Goal: Task Accomplishment & Management: Manage account settings

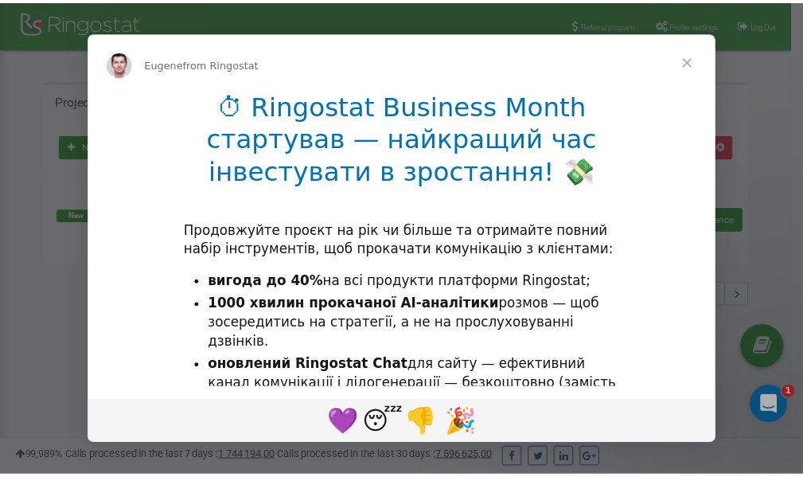
scroll to position [238, 0]
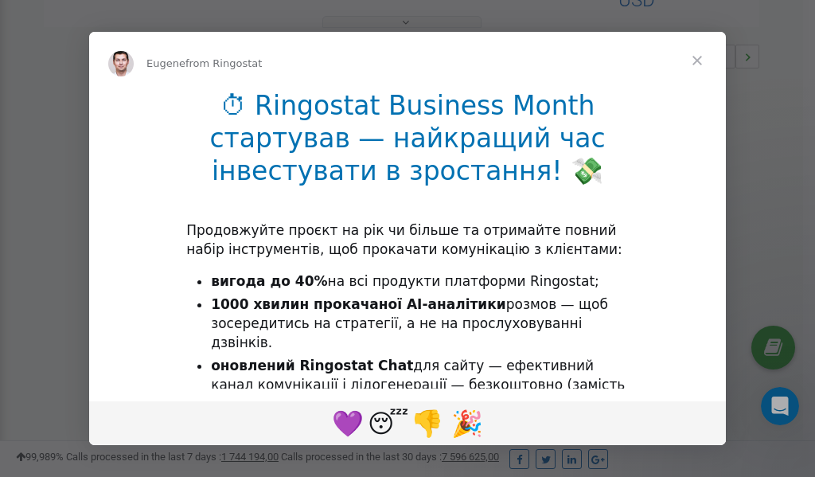
click at [700, 64] on span "Close" at bounding box center [696, 60] width 57 height 57
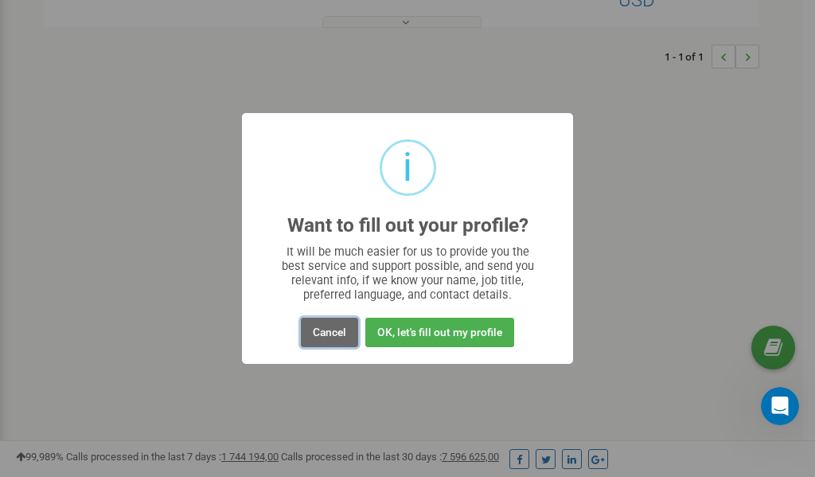
click at [333, 329] on button "Cancel" at bounding box center [329, 331] width 57 height 29
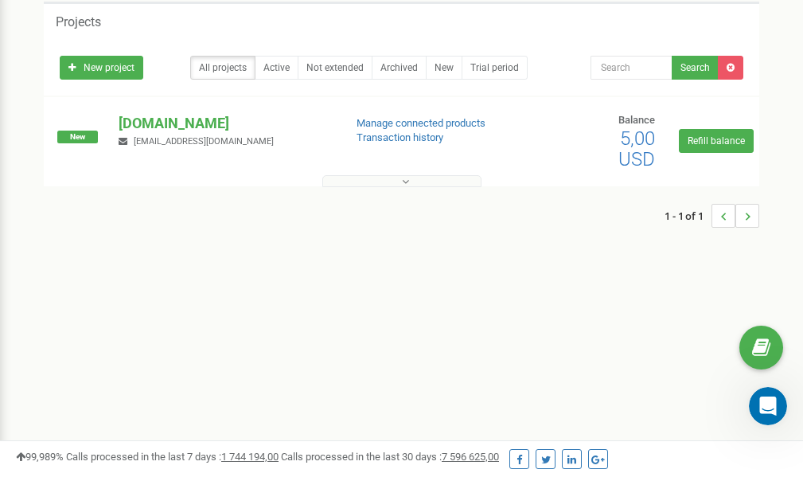
scroll to position [0, 0]
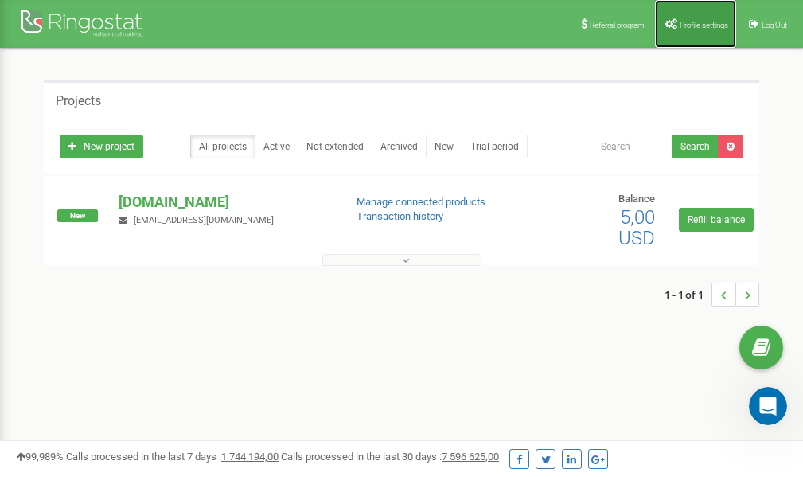
click at [695, 22] on span "Profile settings" at bounding box center [703, 25] width 49 height 9
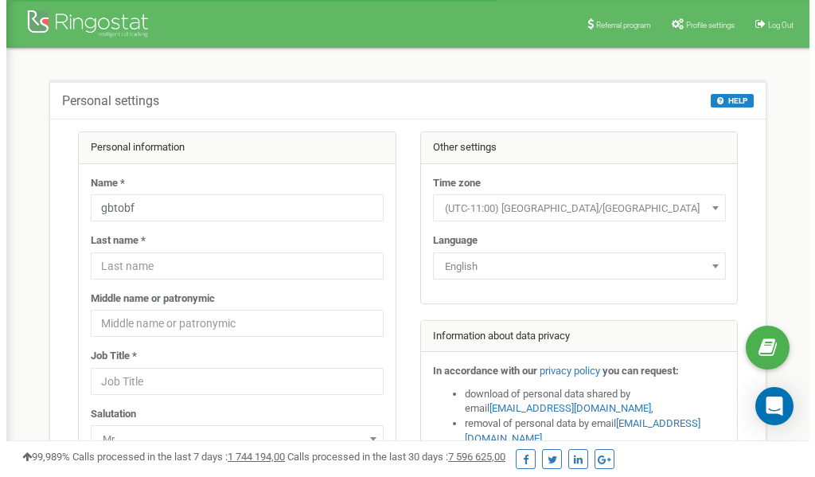
scroll to position [80, 0]
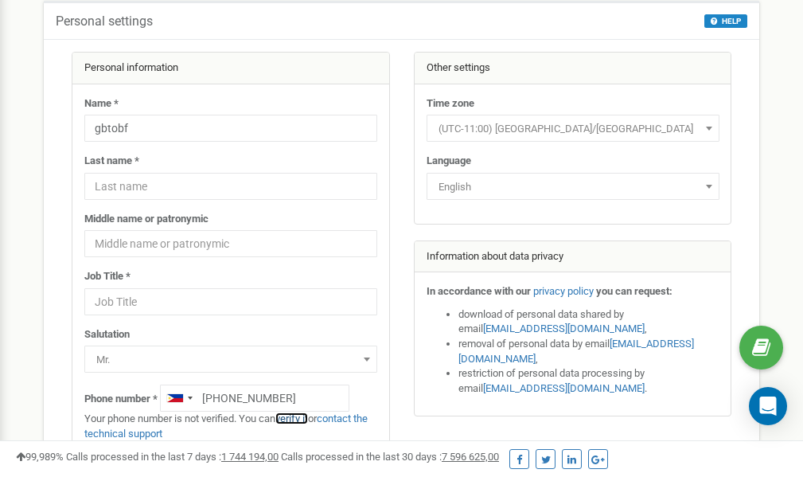
click at [296, 418] on link "verify it" at bounding box center [291, 418] width 33 height 12
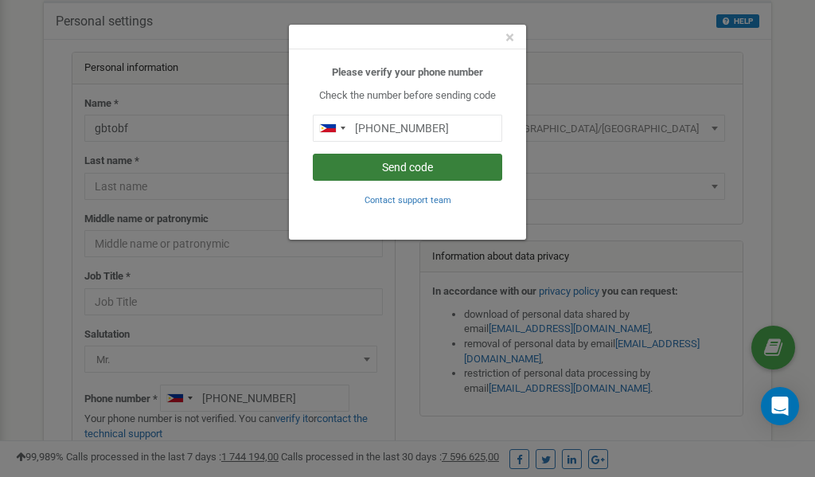
click at [404, 165] on button "Send code" at bounding box center [407, 167] width 189 height 27
